Goal: Browse casually

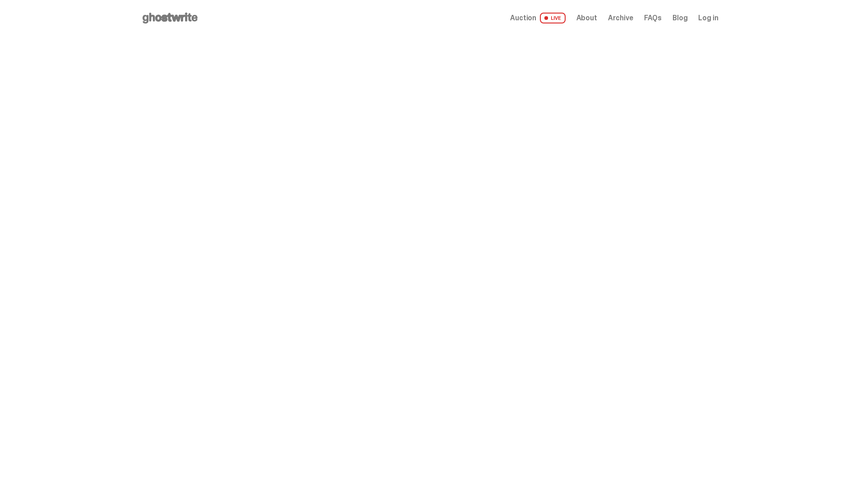
scroll to position [438, 0]
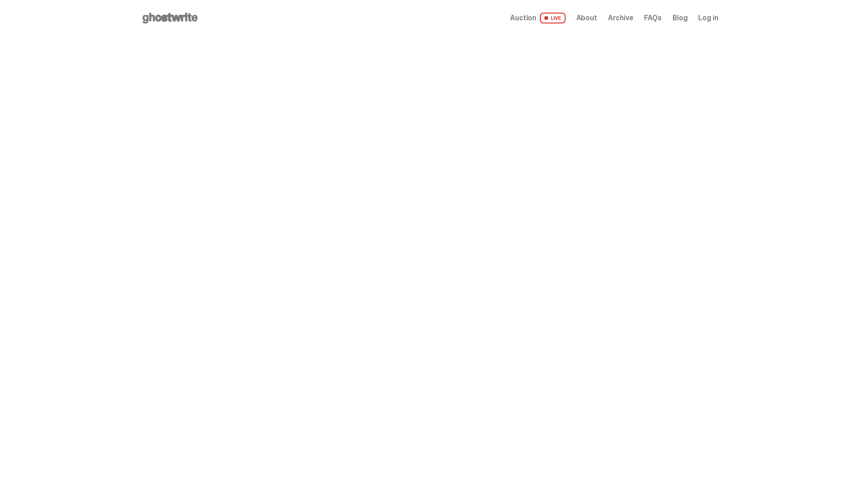
scroll to position [438, 0]
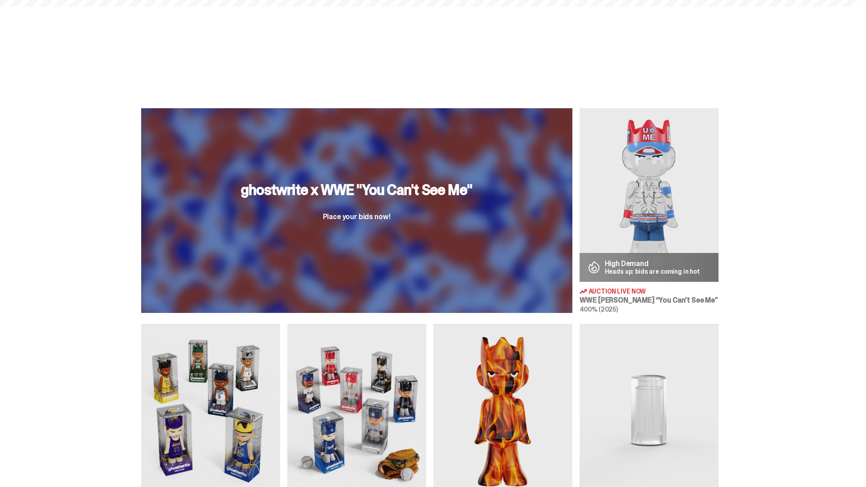
scroll to position [1315, 0]
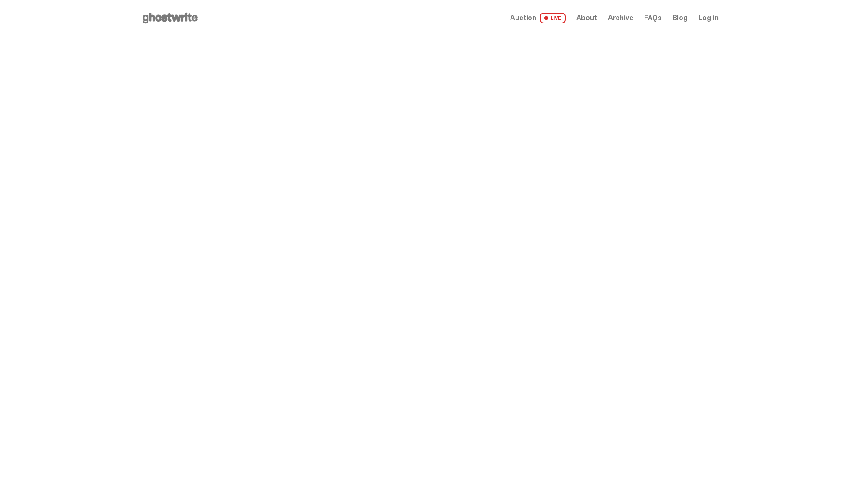
scroll to position [1315, 0]
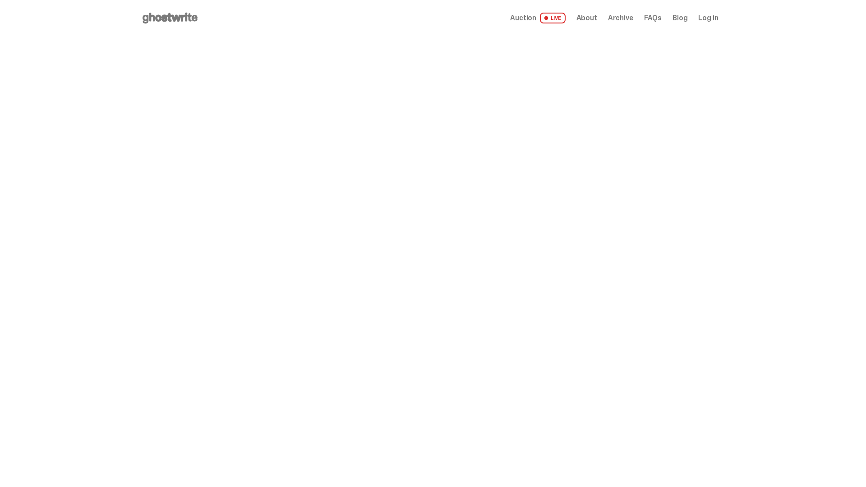
scroll to position [1591, 0]
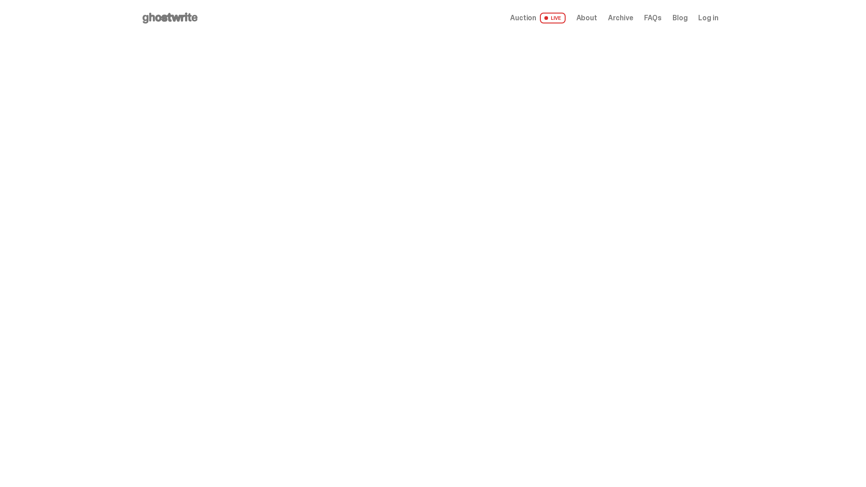
scroll to position [1591, 0]
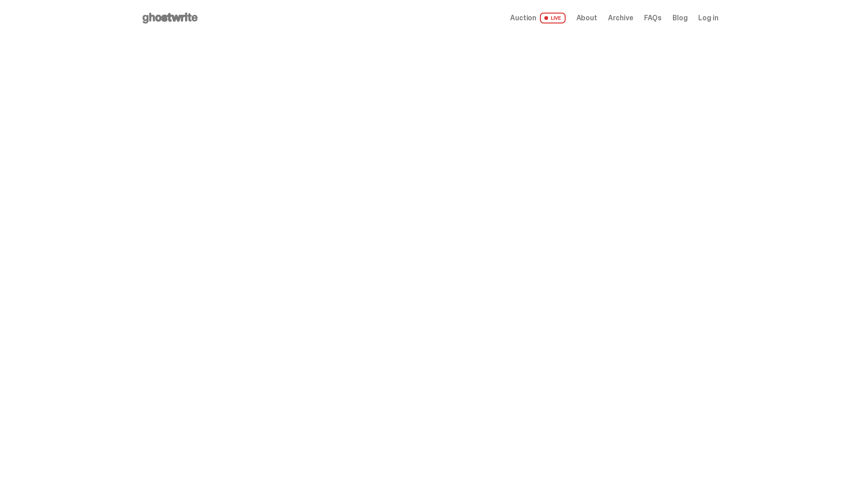
scroll to position [1591, 0]
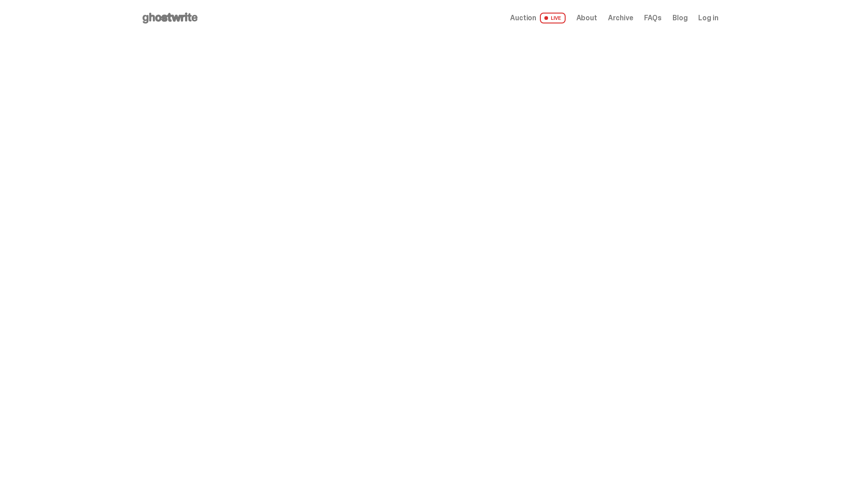
scroll to position [1591, 0]
